Goal: Task Accomplishment & Management: Manage account settings

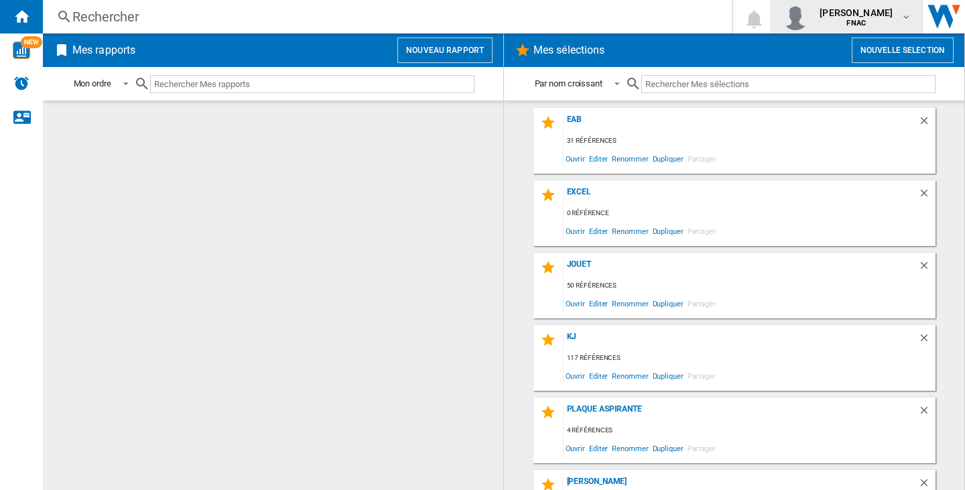
click at [858, 15] on span "[PERSON_NAME]" at bounding box center [855, 12] width 73 height 13
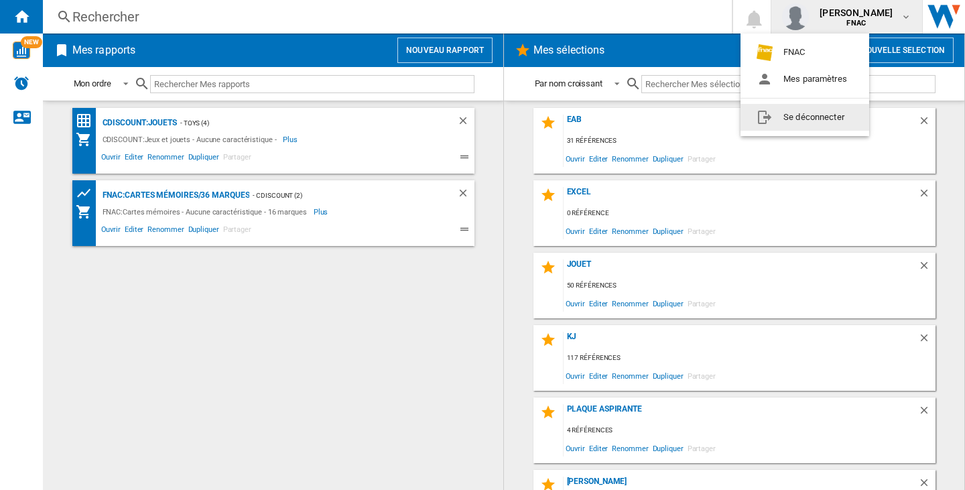
click at [831, 120] on button "Se déconnecter" at bounding box center [804, 117] width 129 height 27
